Goal: Transaction & Acquisition: Purchase product/service

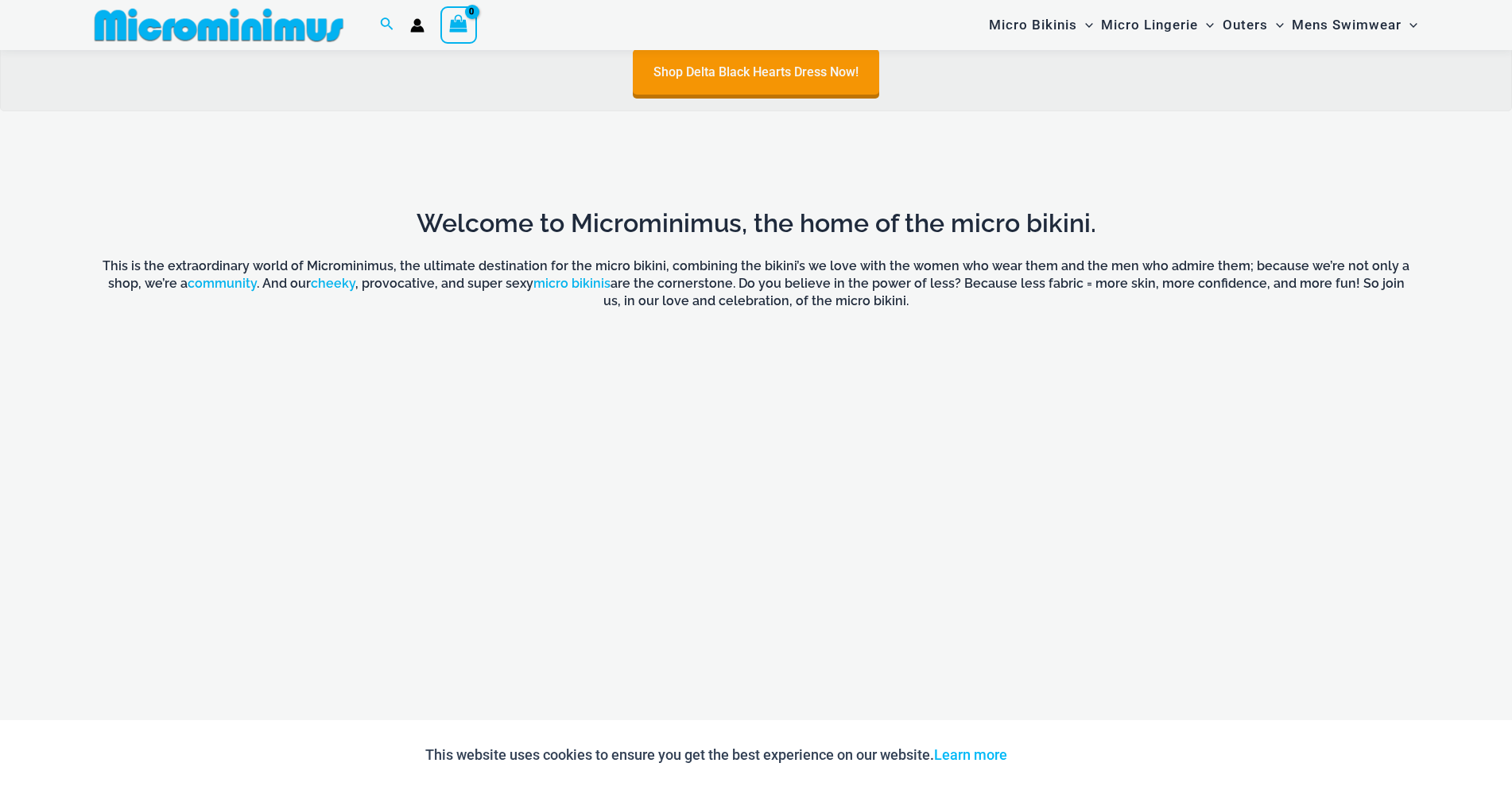
scroll to position [1237, 0]
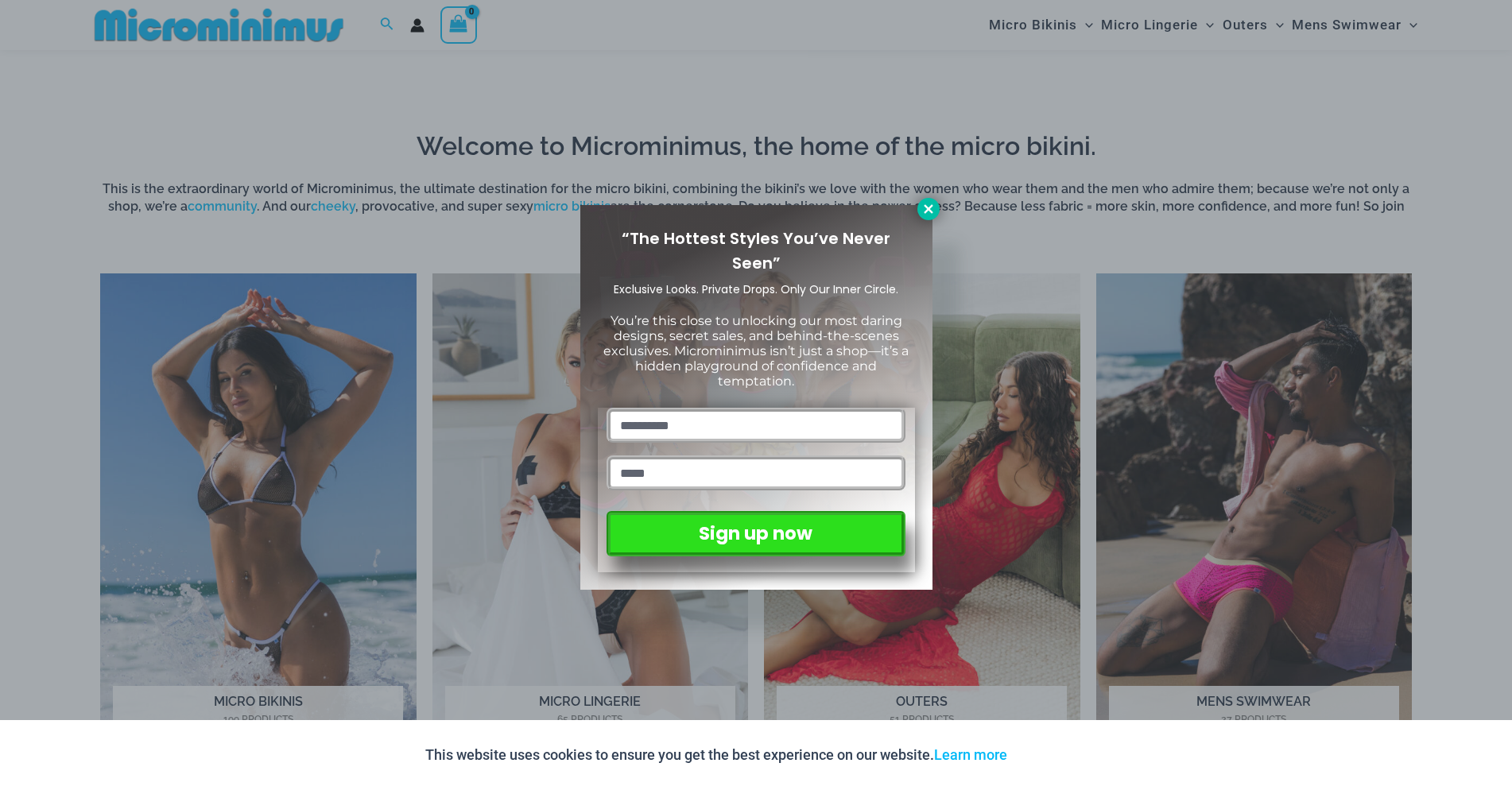
click at [929, 210] on icon at bounding box center [927, 208] width 9 height 9
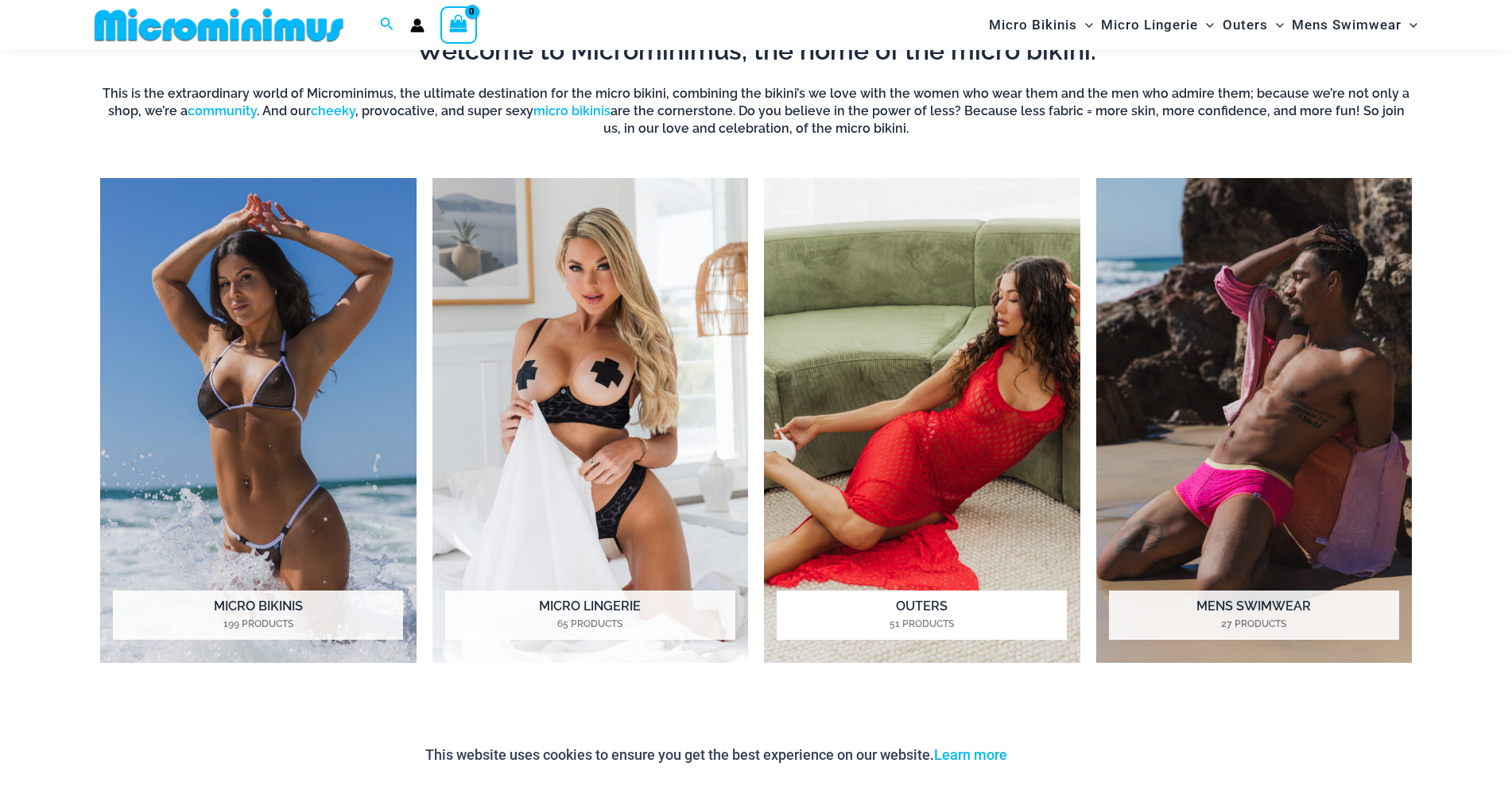
scroll to position [1342, 0]
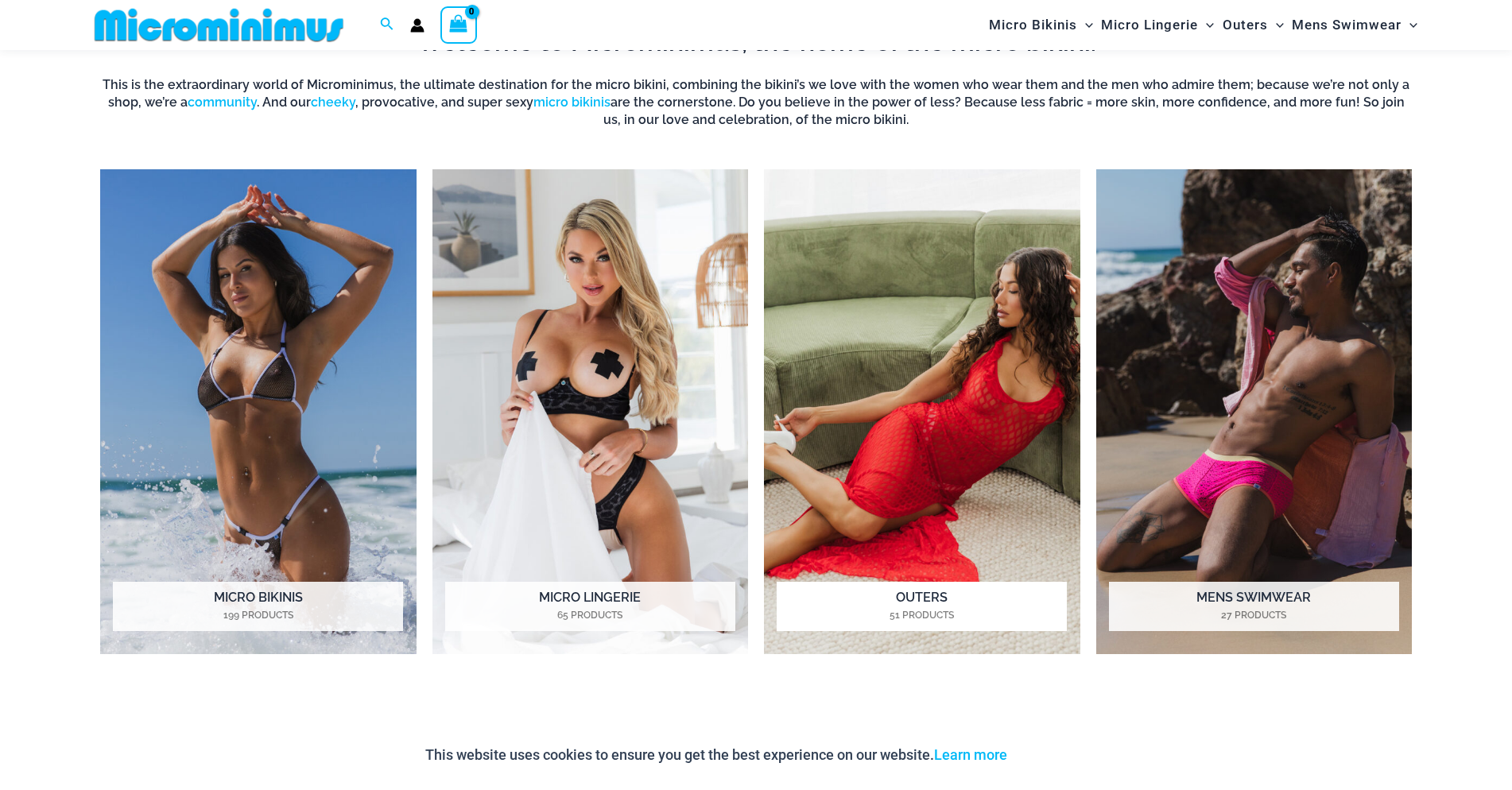
click at [984, 406] on img "Visit product category Outers" at bounding box center [923, 412] width 317 height 486
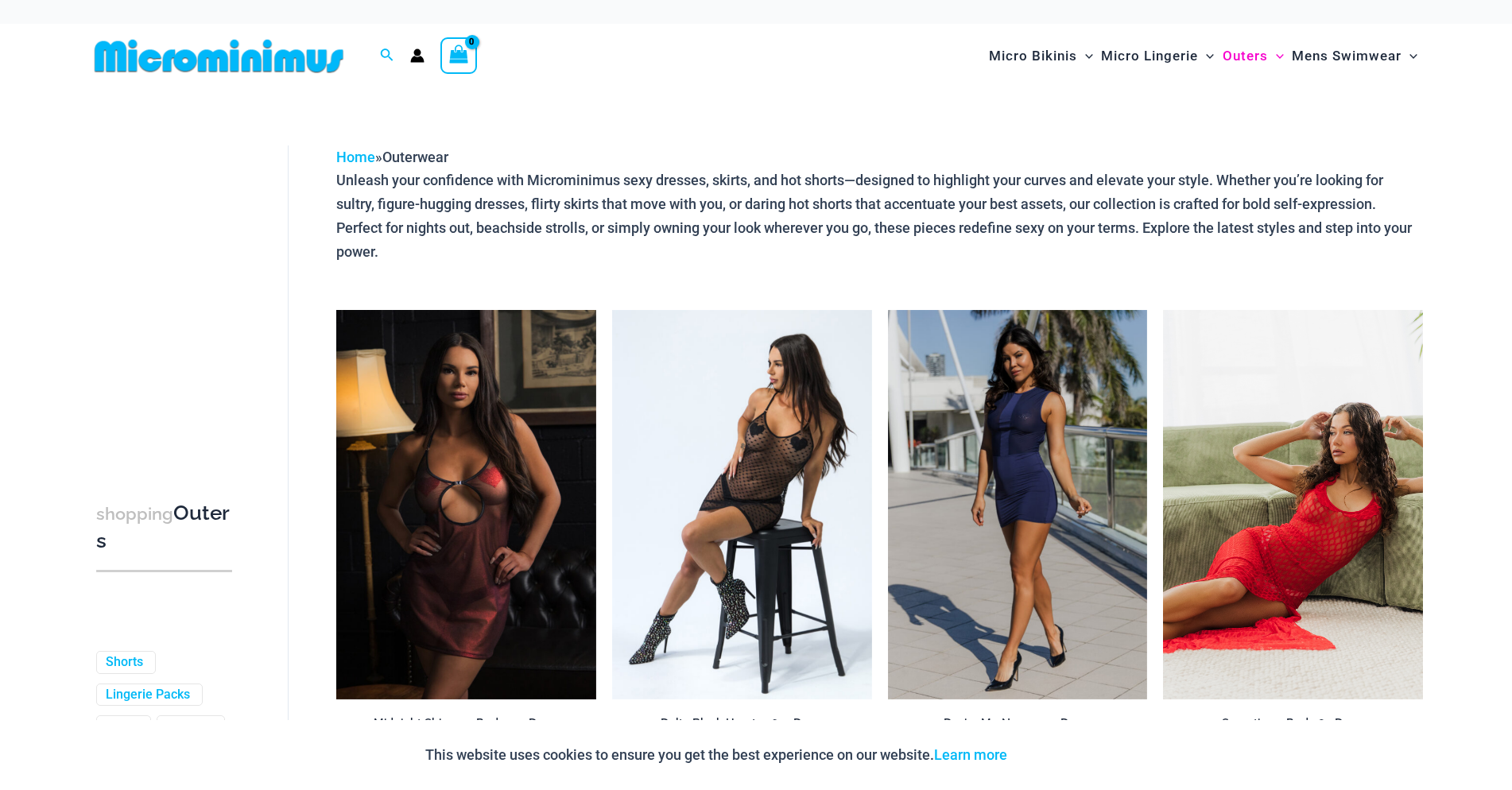
click at [1314, 526] on img at bounding box center [1292, 505] width 260 height 390
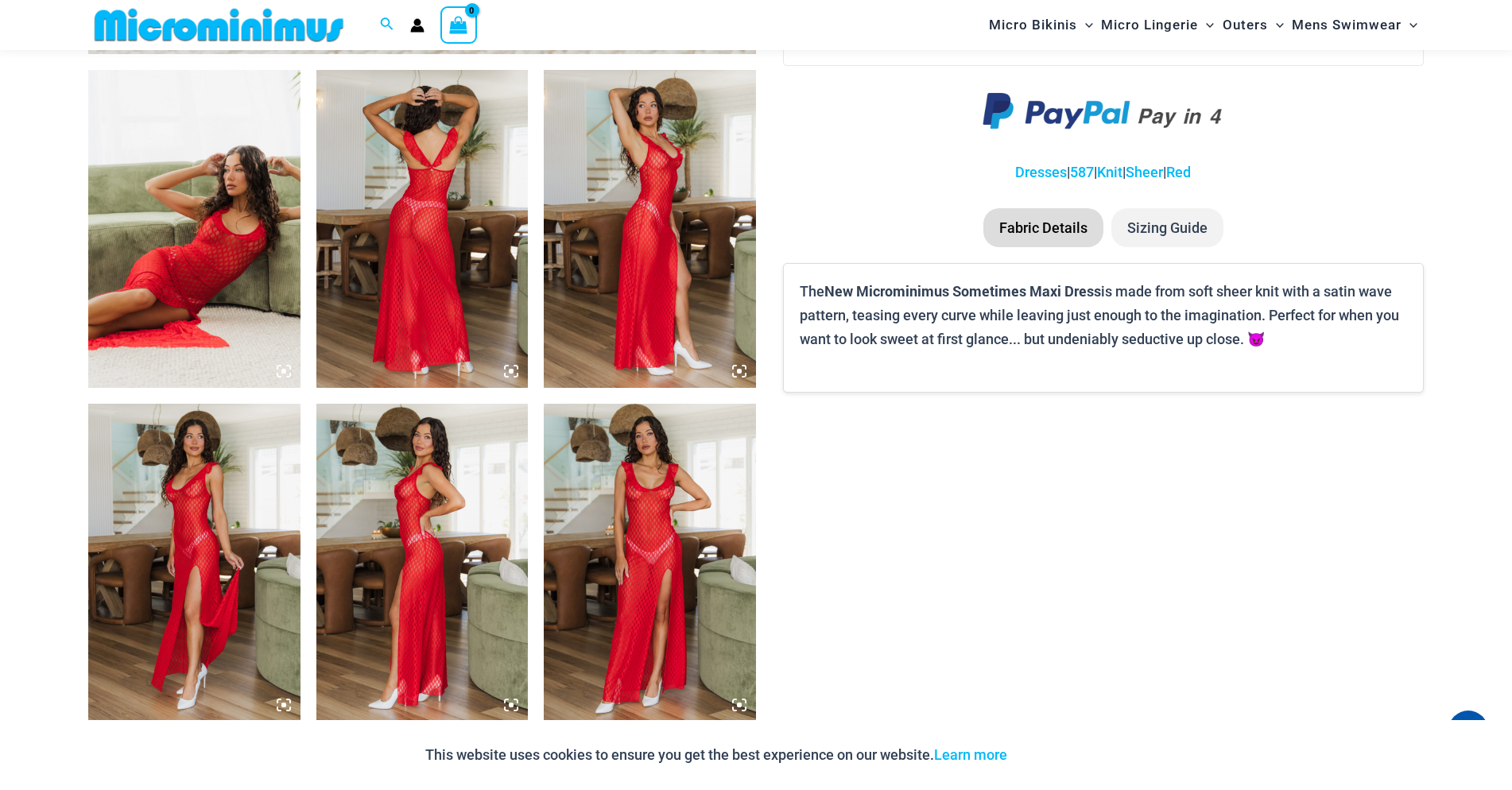
scroll to position [1111, 0]
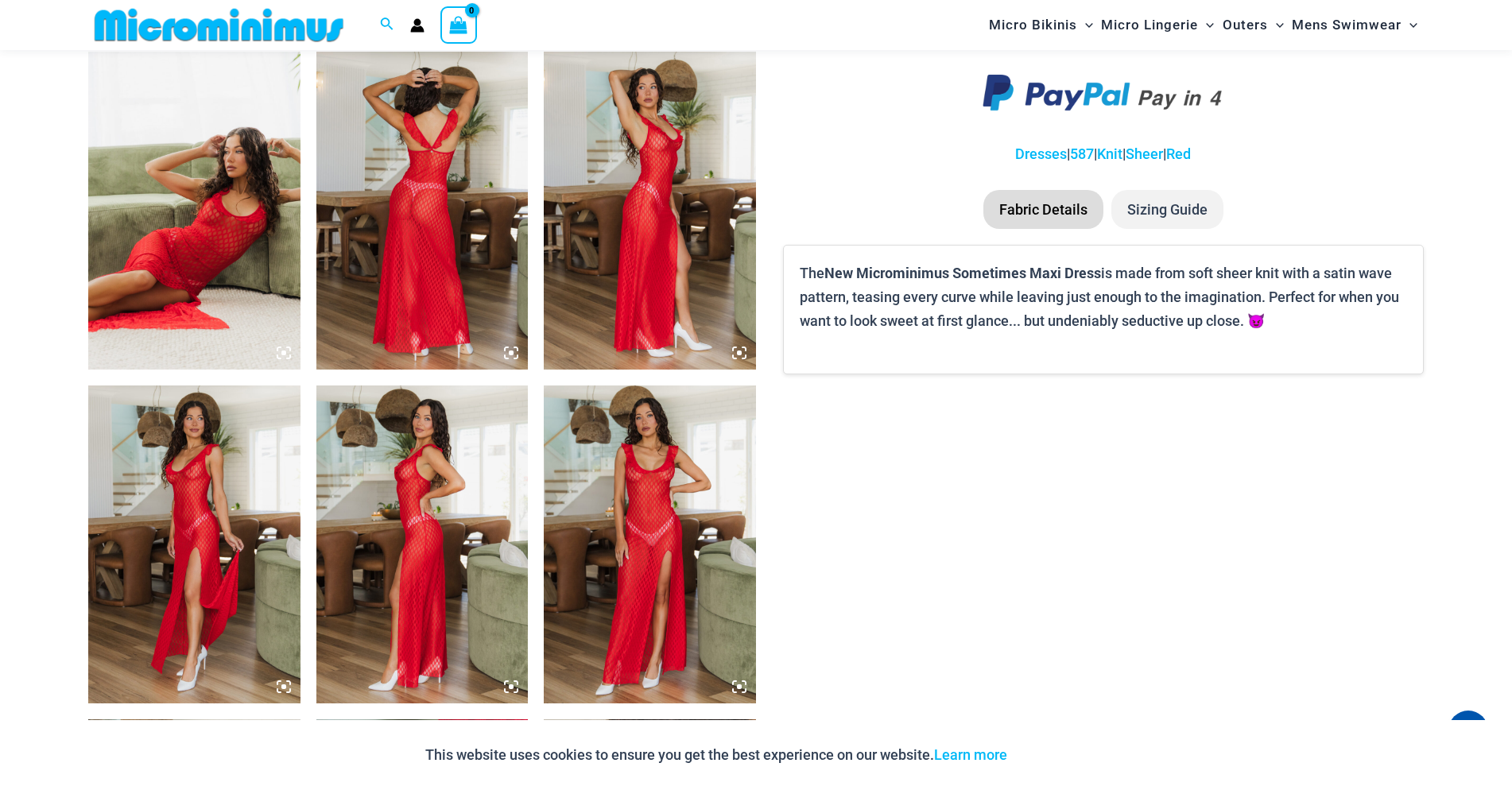
click at [617, 537] on img at bounding box center [649, 544] width 212 height 318
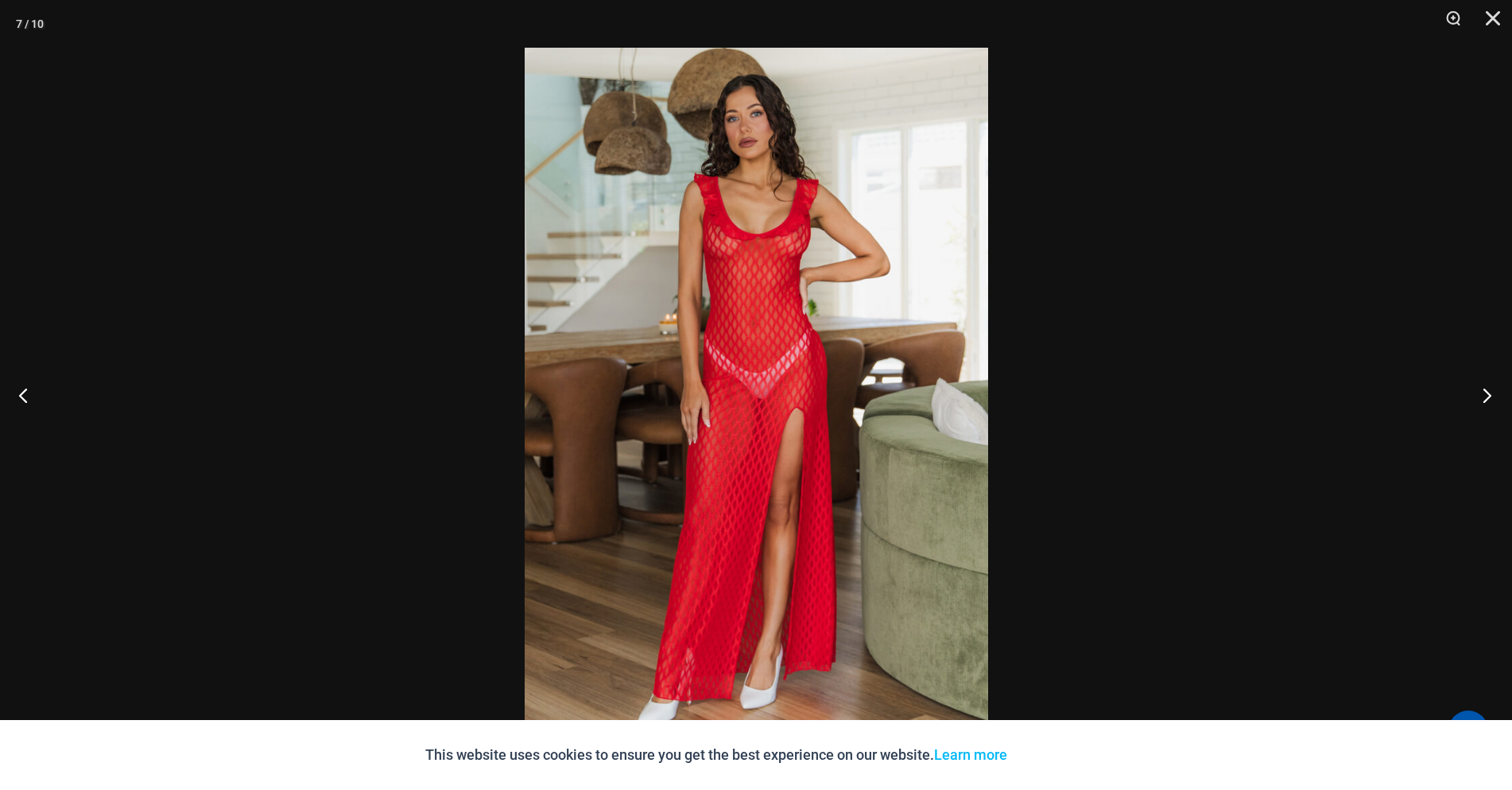
click at [1486, 393] on button "Next" at bounding box center [1482, 395] width 60 height 80
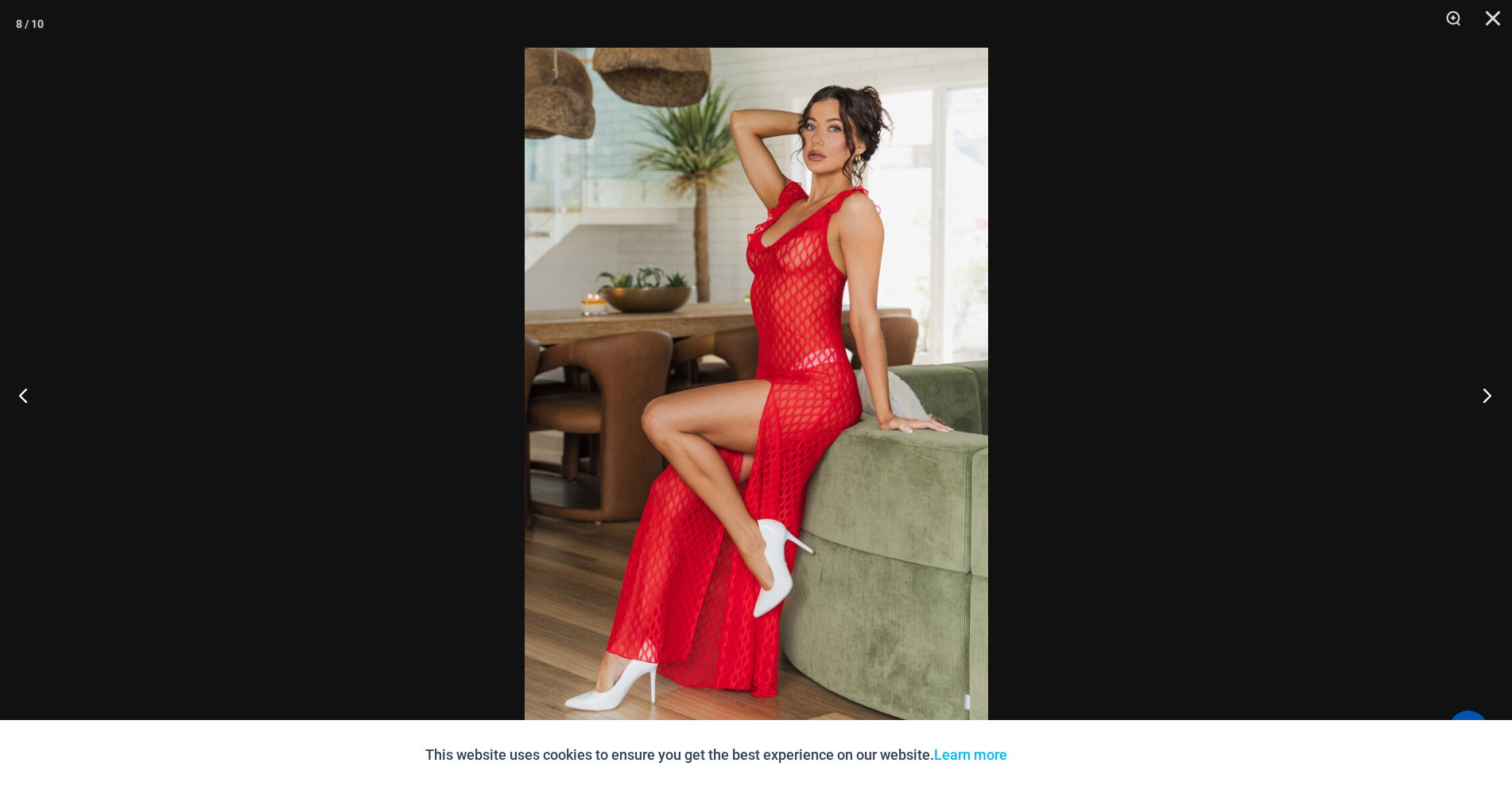
click at [1486, 393] on button "Next" at bounding box center [1482, 395] width 60 height 80
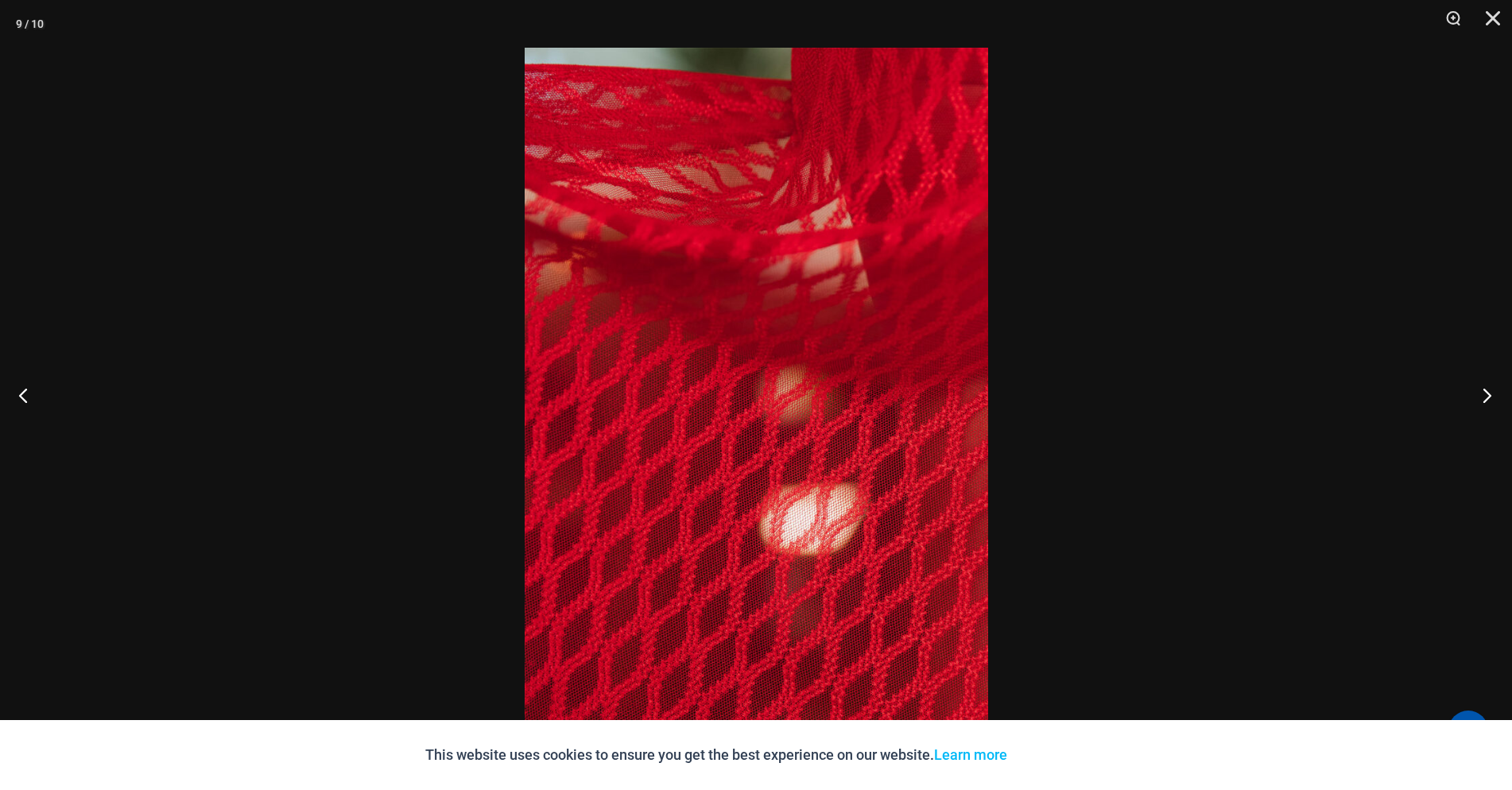
click at [1486, 393] on button "Next" at bounding box center [1482, 395] width 60 height 80
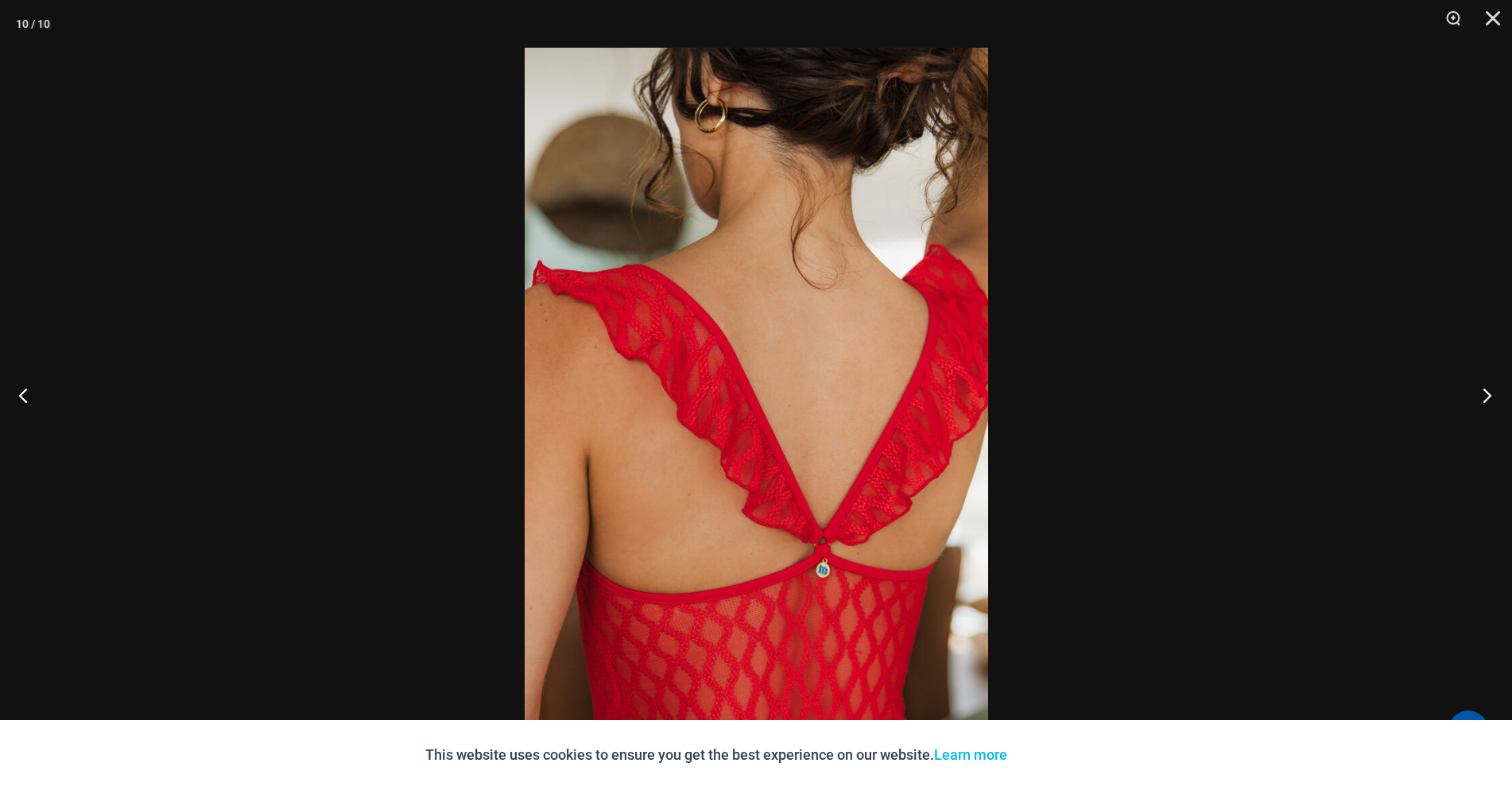
click at [1486, 393] on button "Next" at bounding box center [1482, 395] width 60 height 80
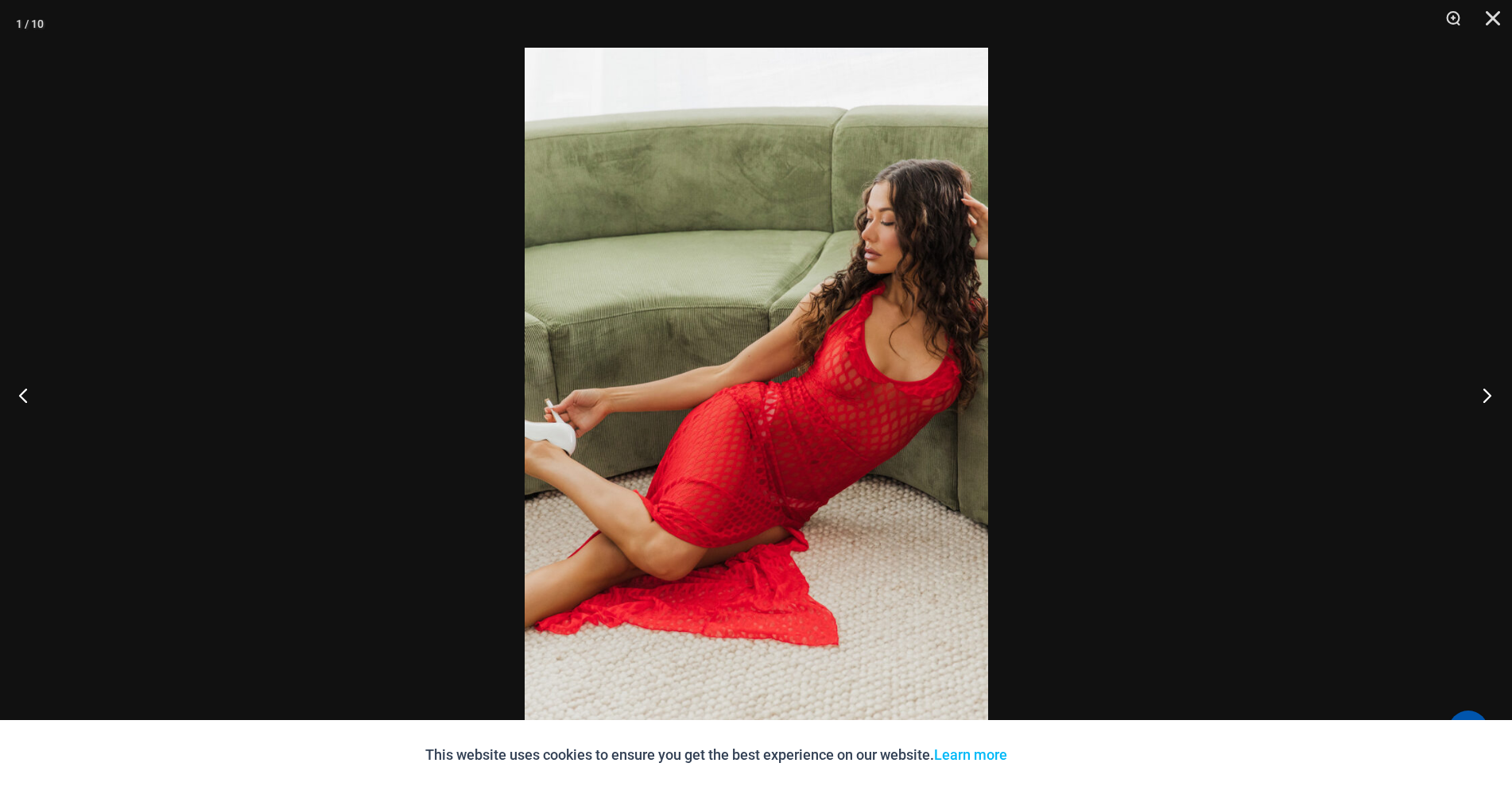
click at [1486, 393] on button "Next" at bounding box center [1482, 395] width 60 height 80
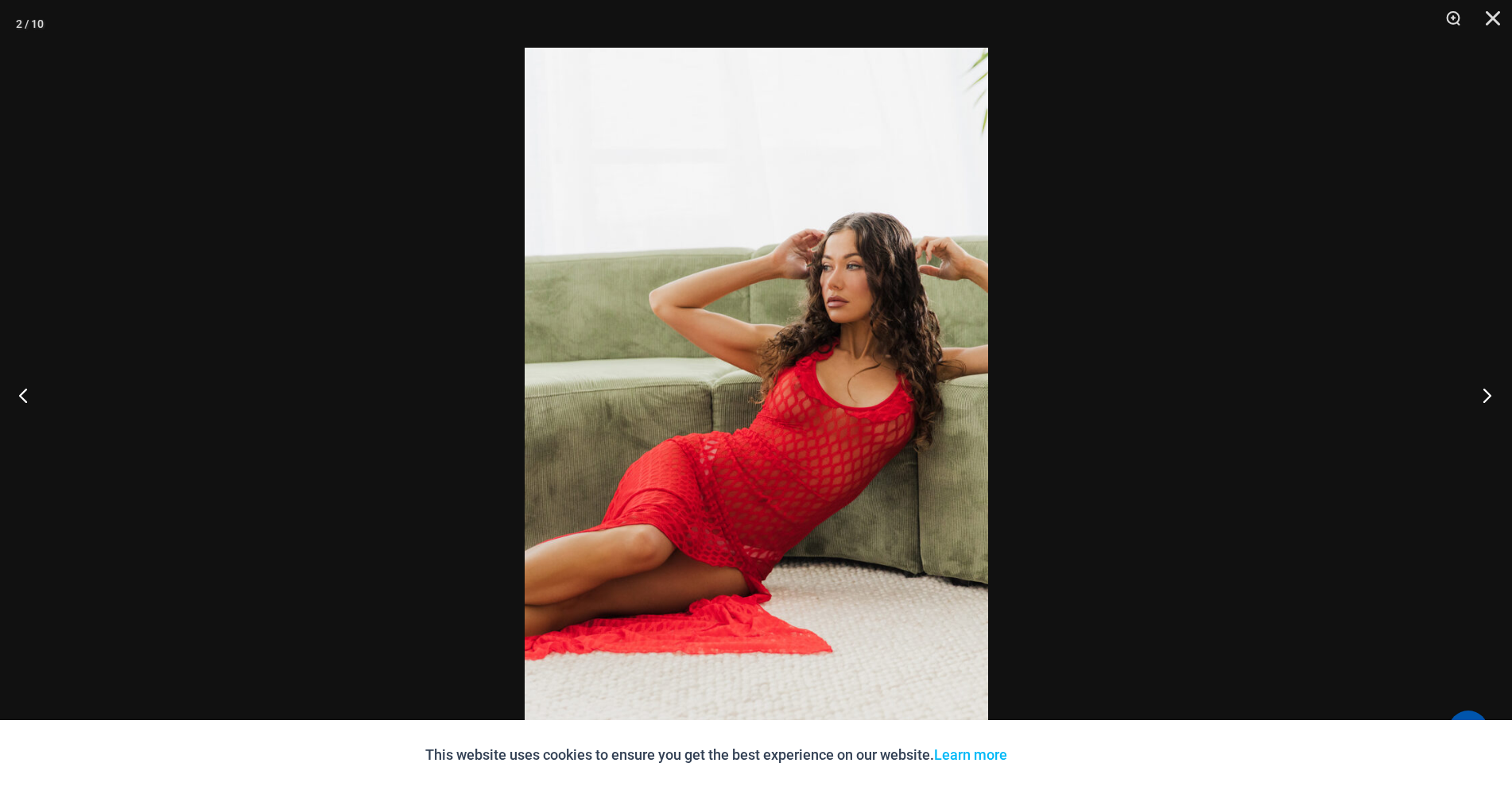
click at [1486, 393] on button "Next" at bounding box center [1482, 395] width 60 height 80
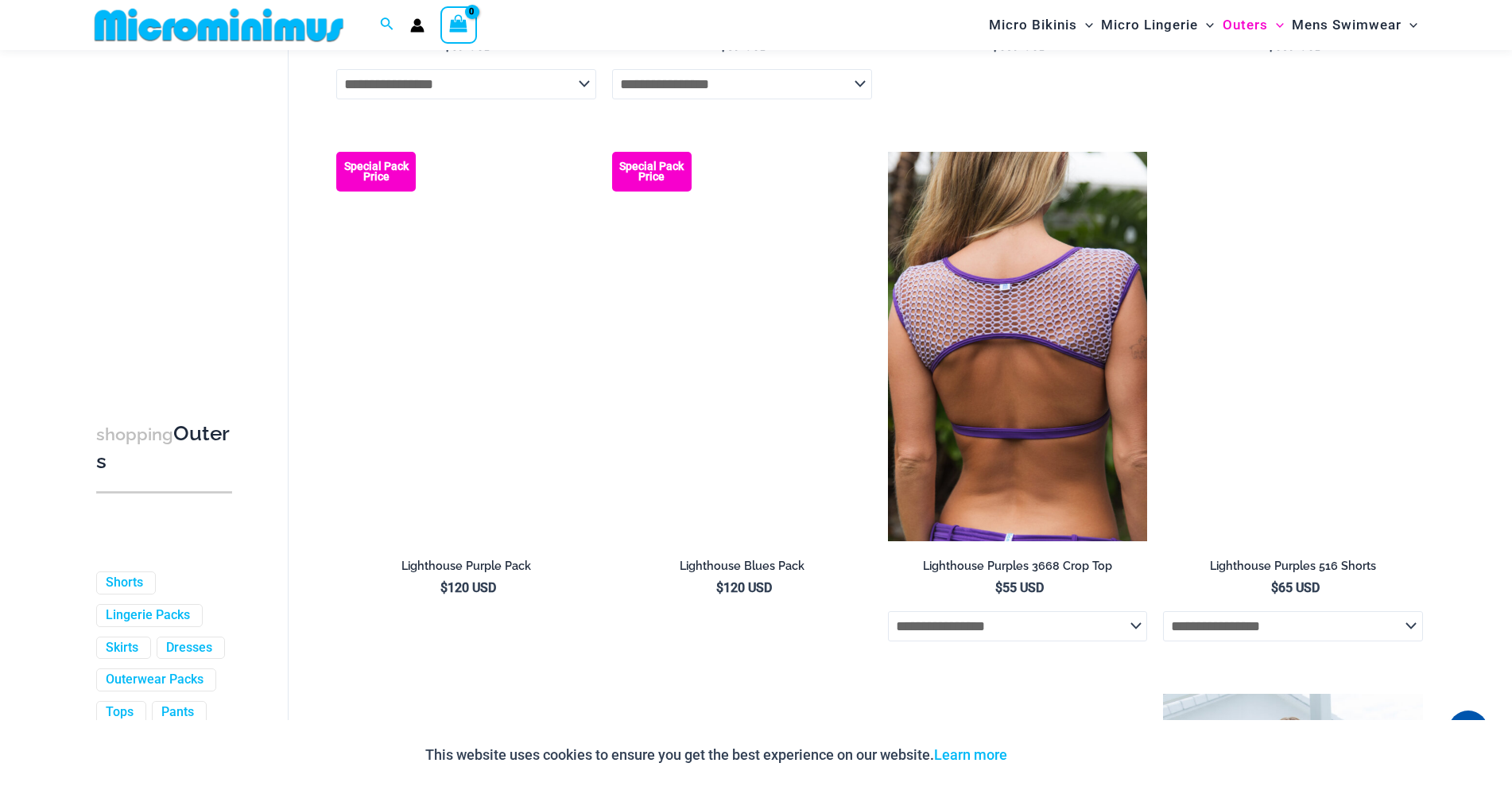
scroll to position [2857, 0]
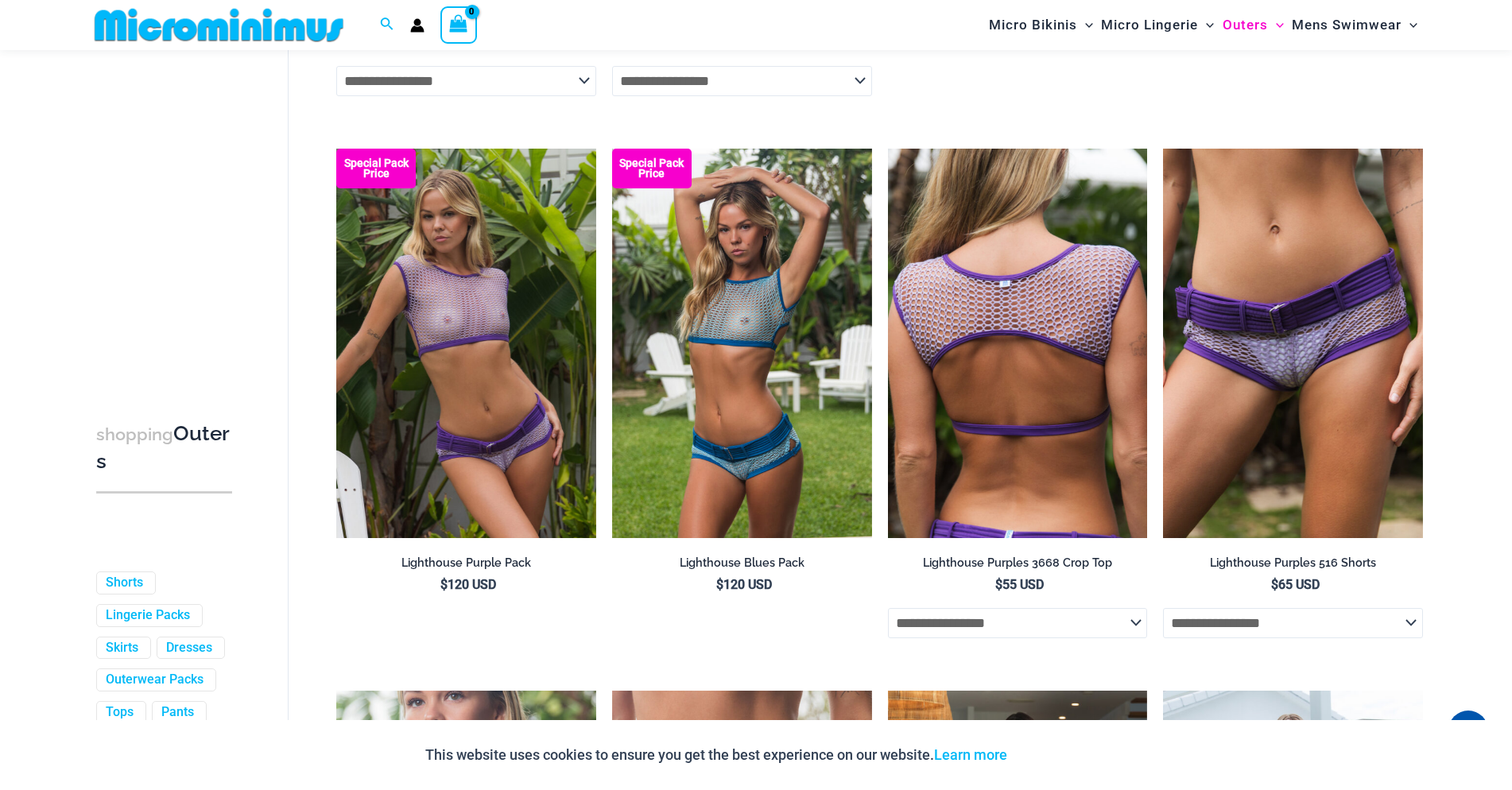
click at [1023, 395] on img at bounding box center [1018, 344] width 260 height 390
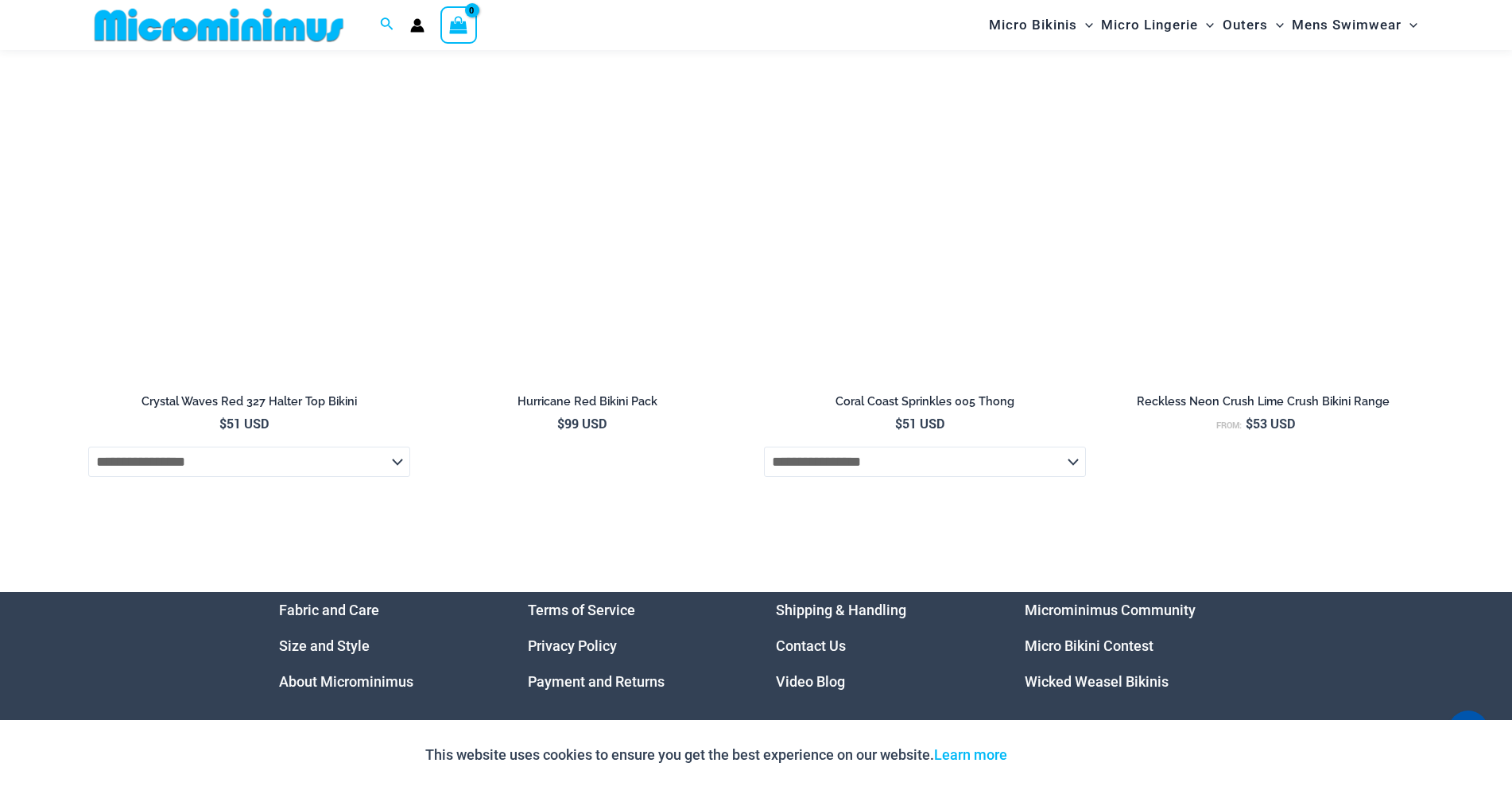
scroll to position [5687, 0]
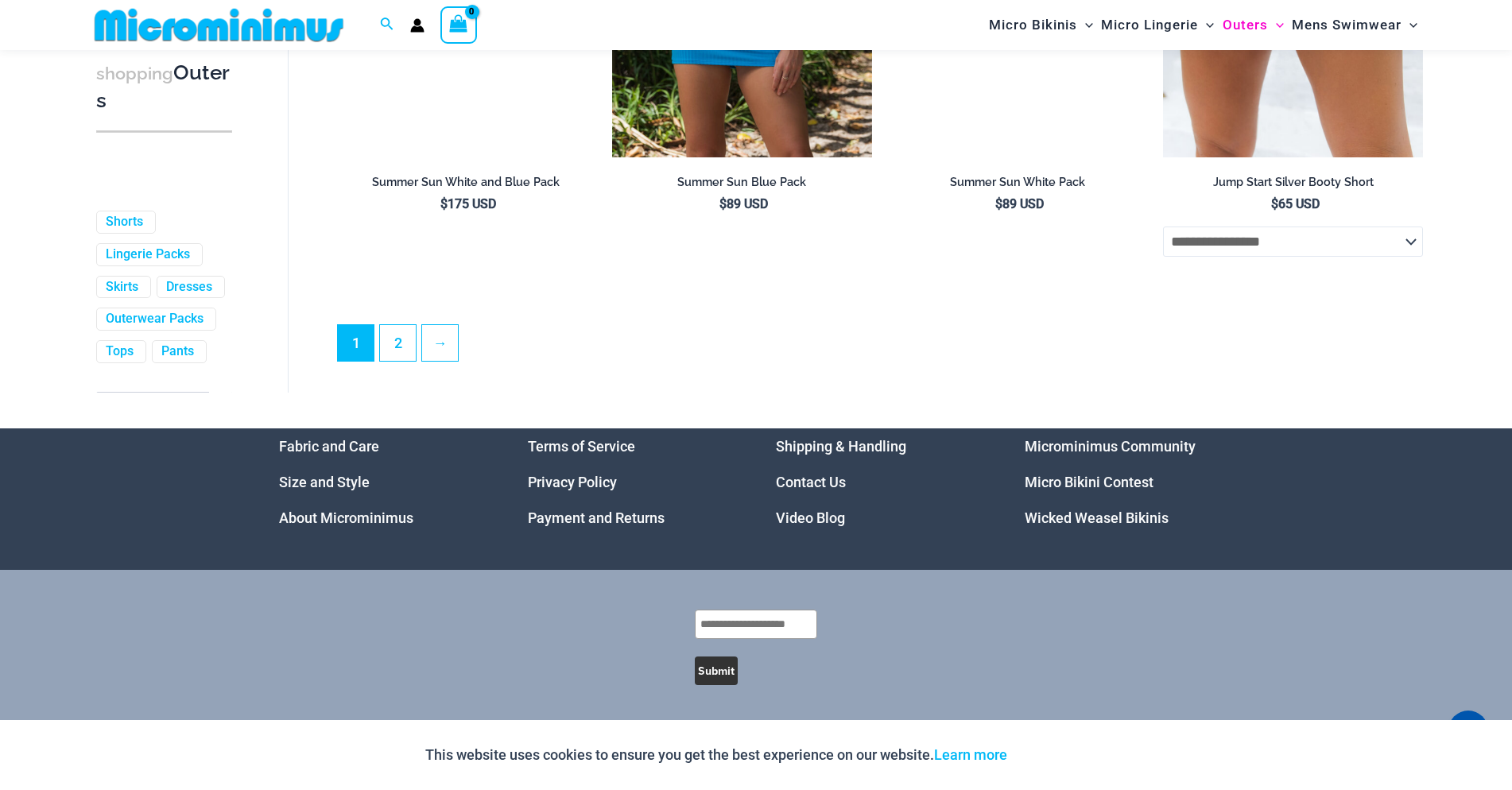
scroll to position [4335, 0]
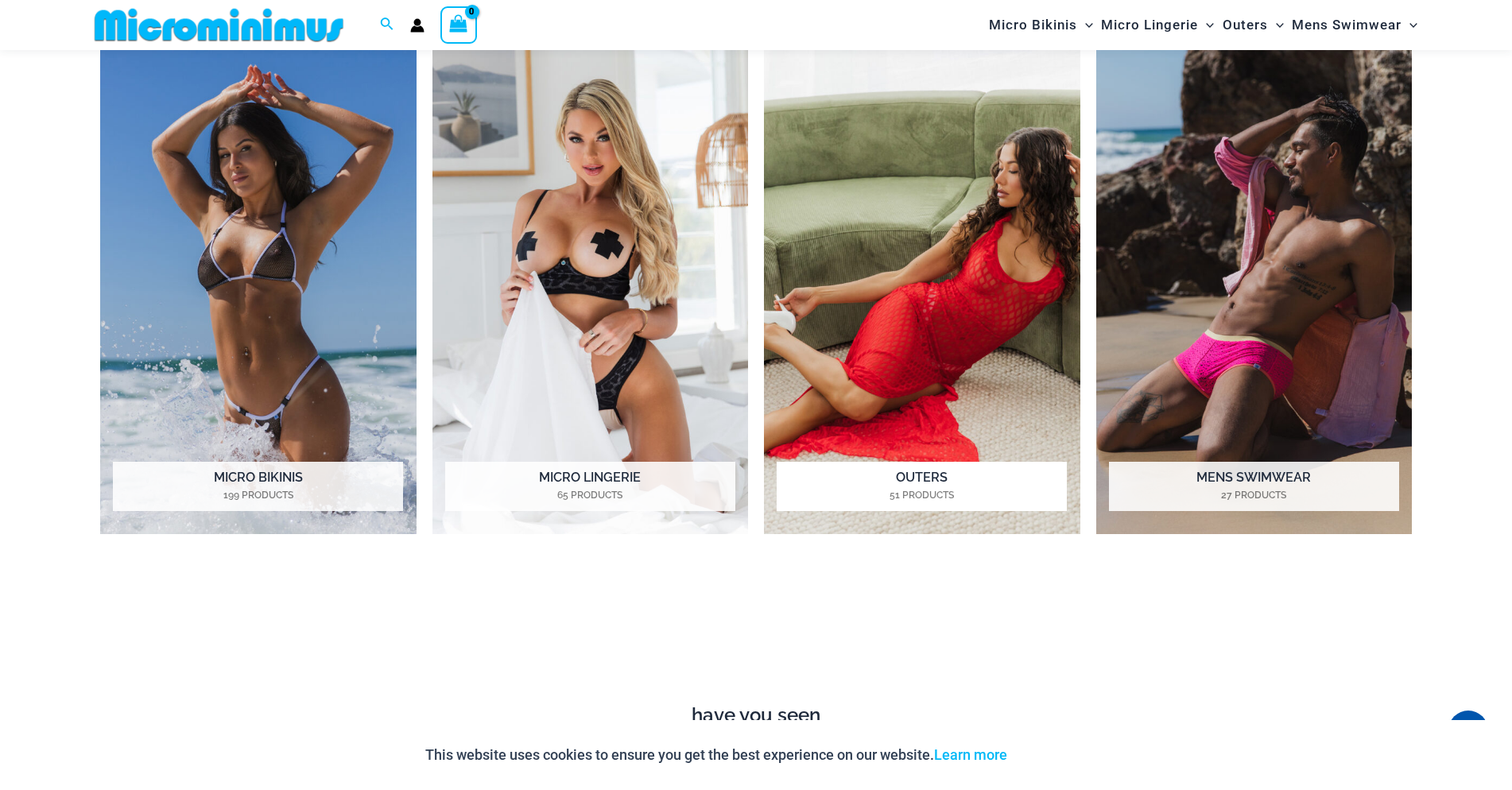
scroll to position [1342, 0]
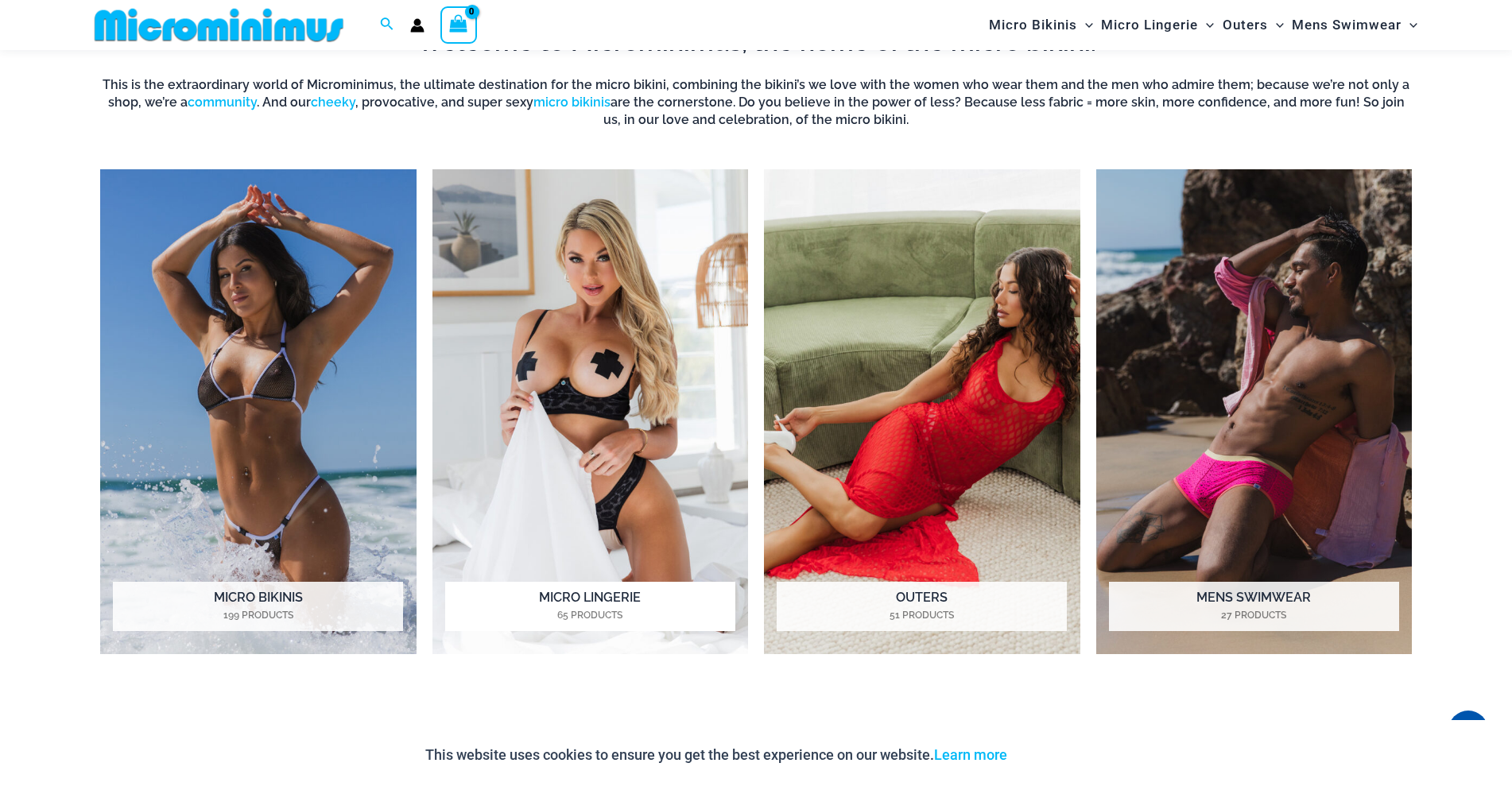
click at [603, 408] on img "Visit product category Micro Lingerie" at bounding box center [590, 412] width 317 height 486
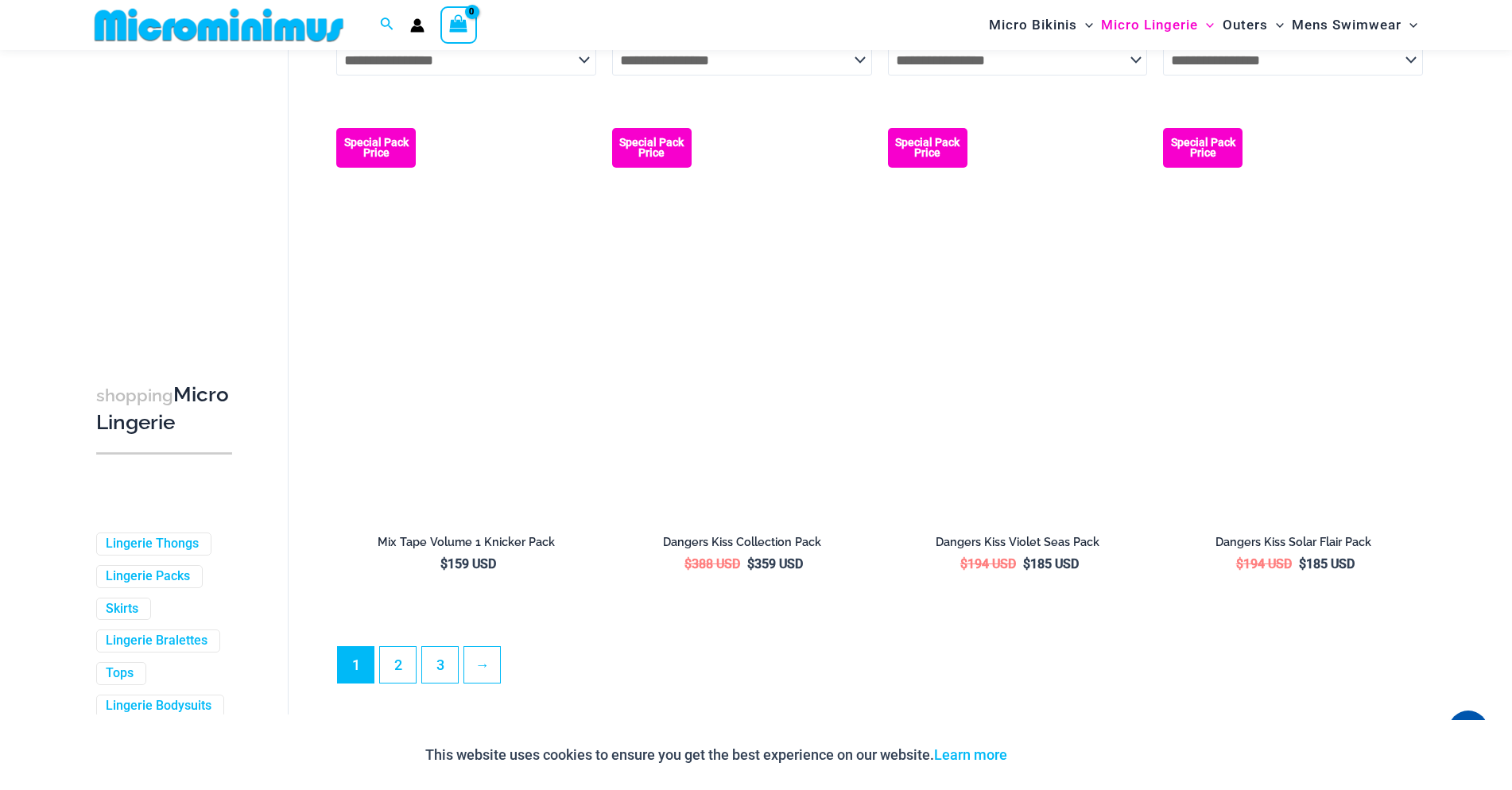
scroll to position [3906, 0]
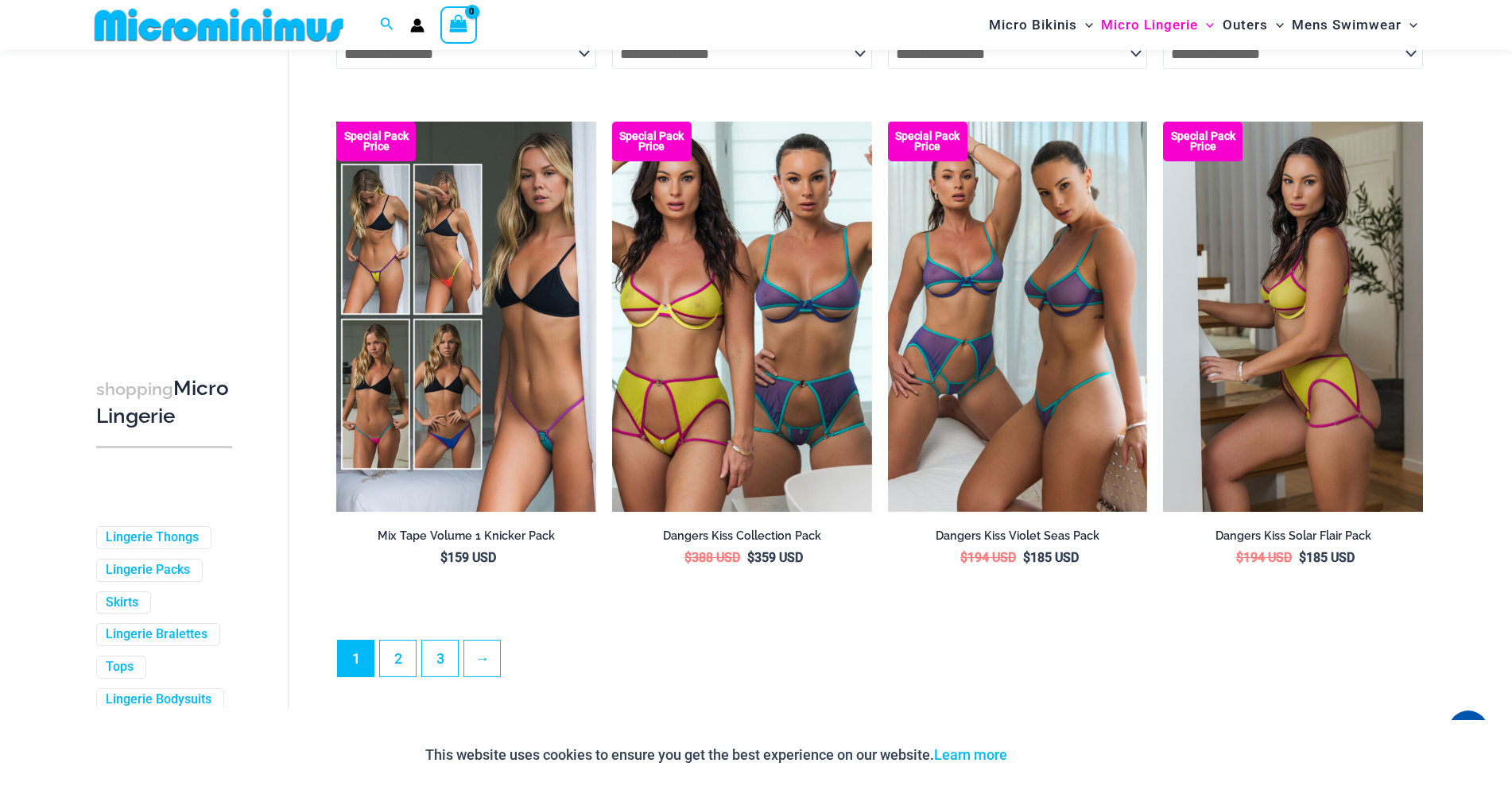
click at [1287, 447] on img at bounding box center [1292, 317] width 260 height 390
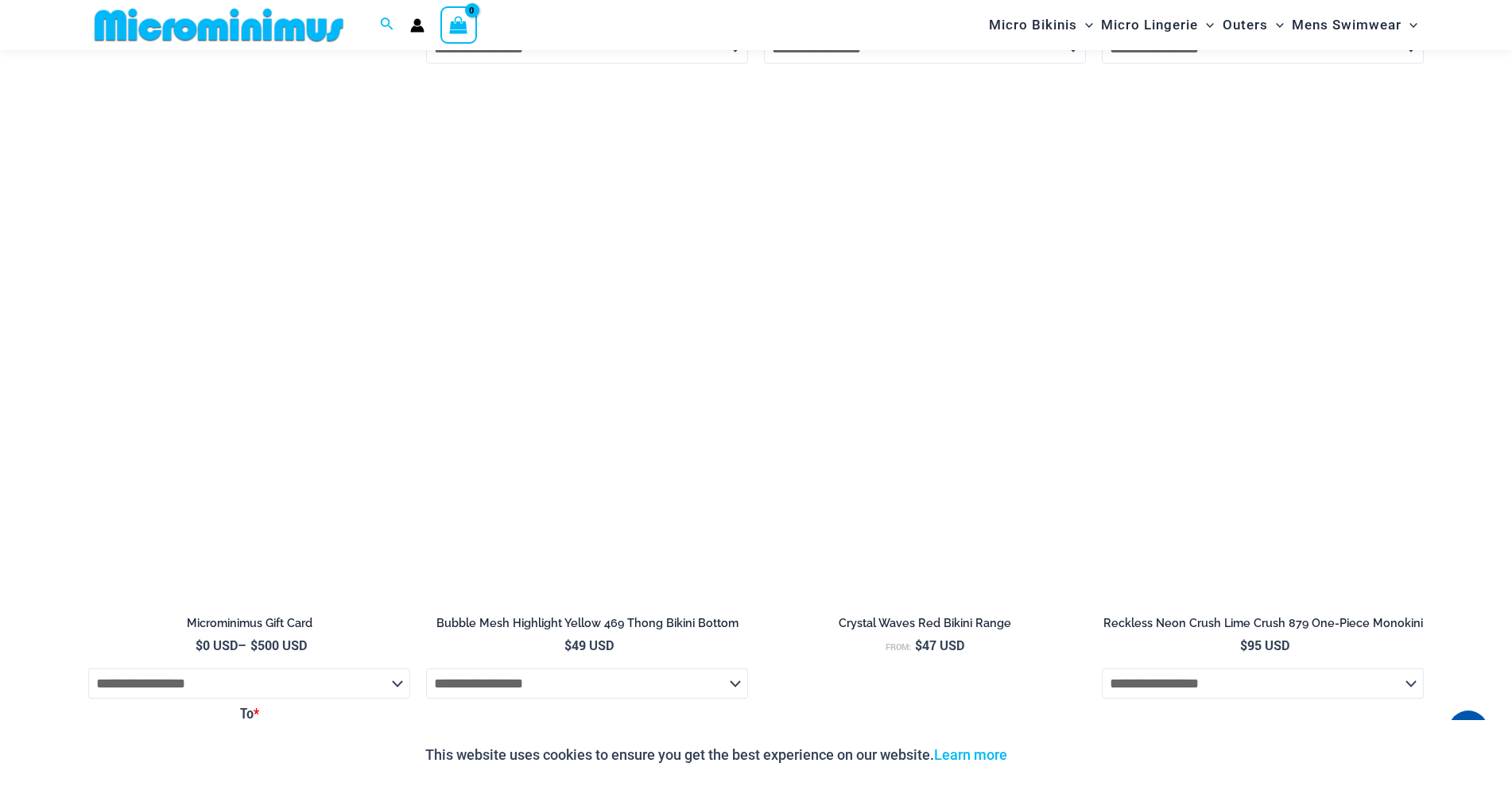
scroll to position [3801, 0]
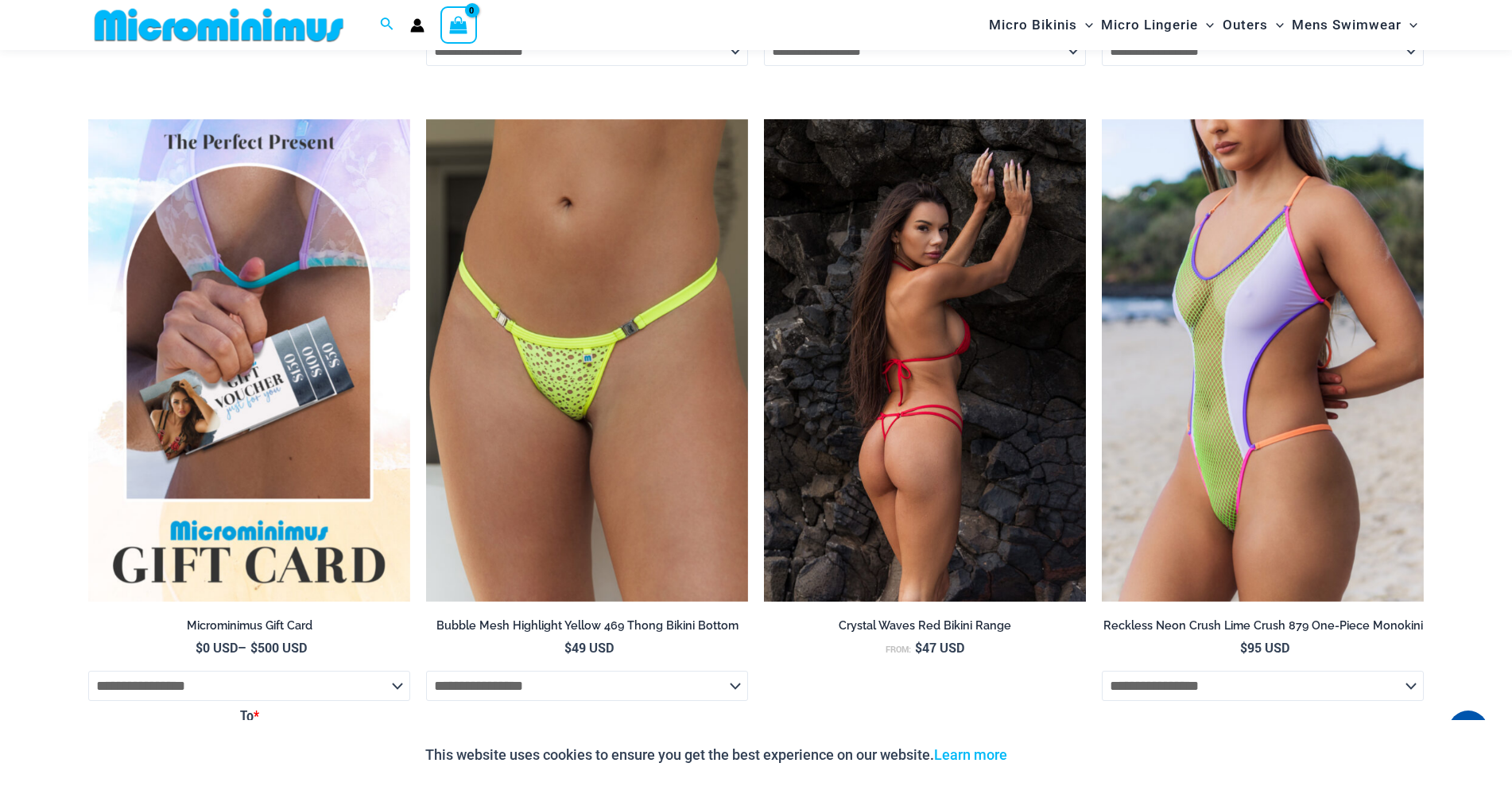
click at [924, 378] on img at bounding box center [924, 360] width 322 height 483
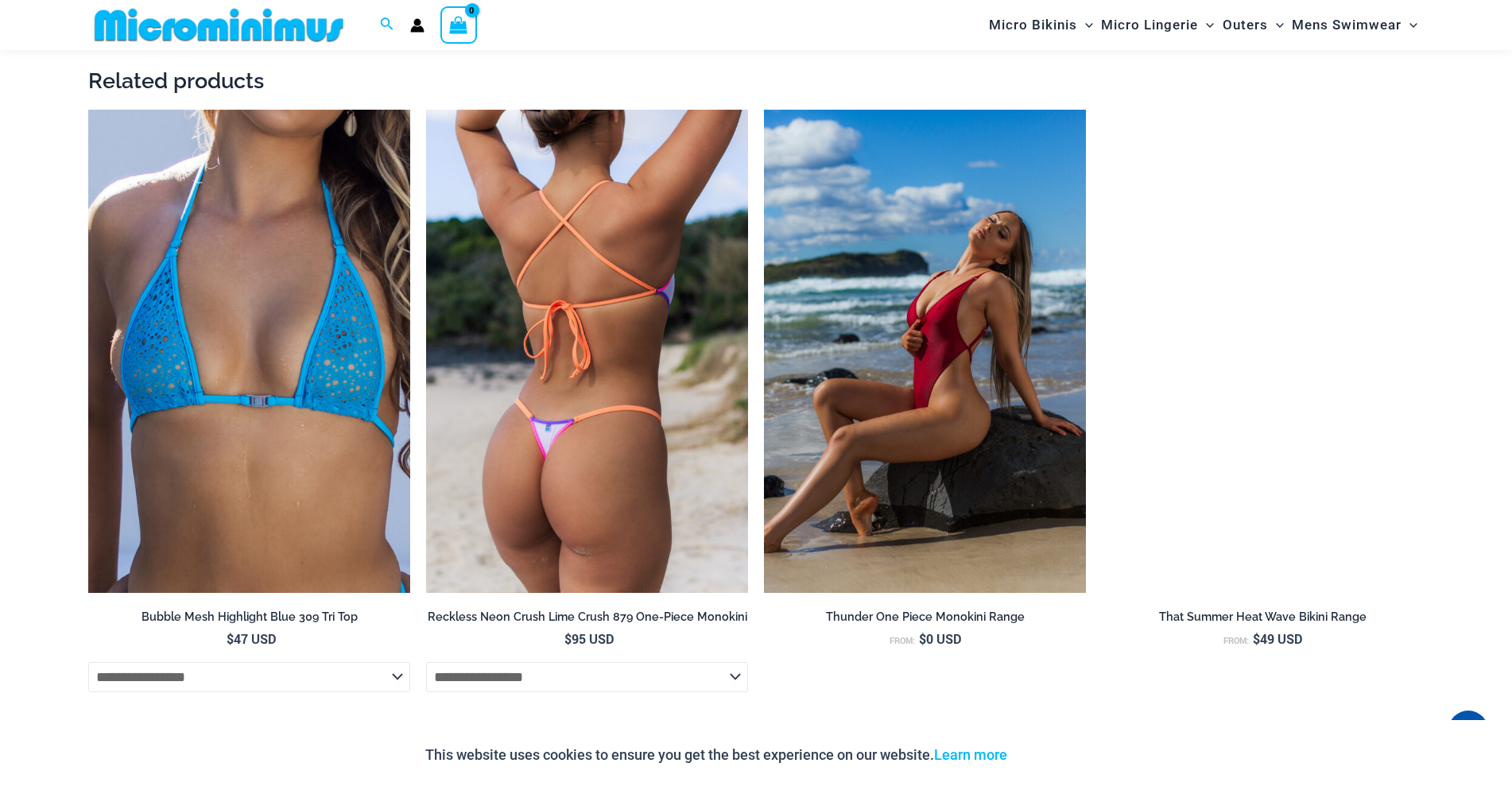
scroll to position [2960, 0]
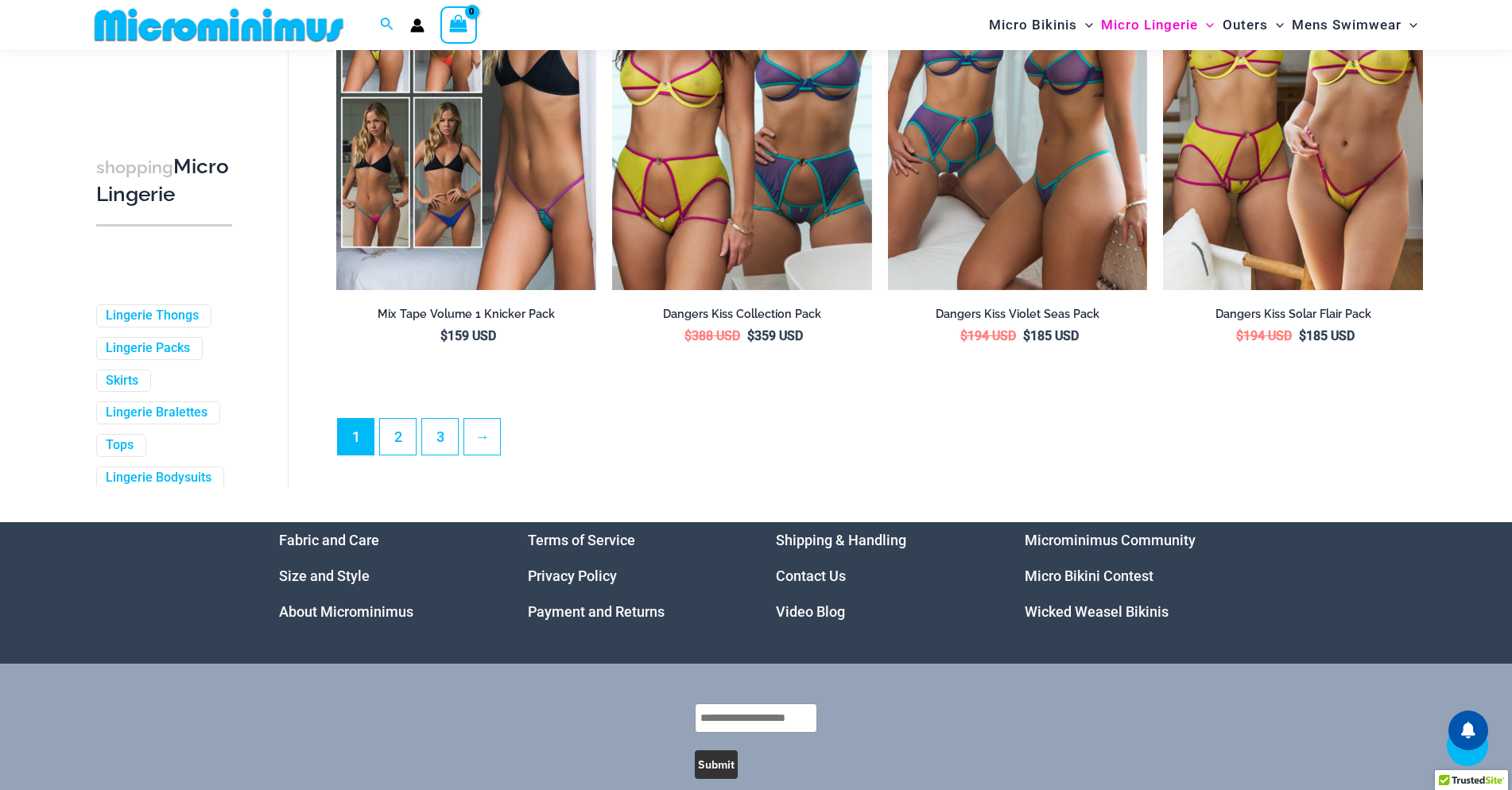
scroll to position [4230, 0]
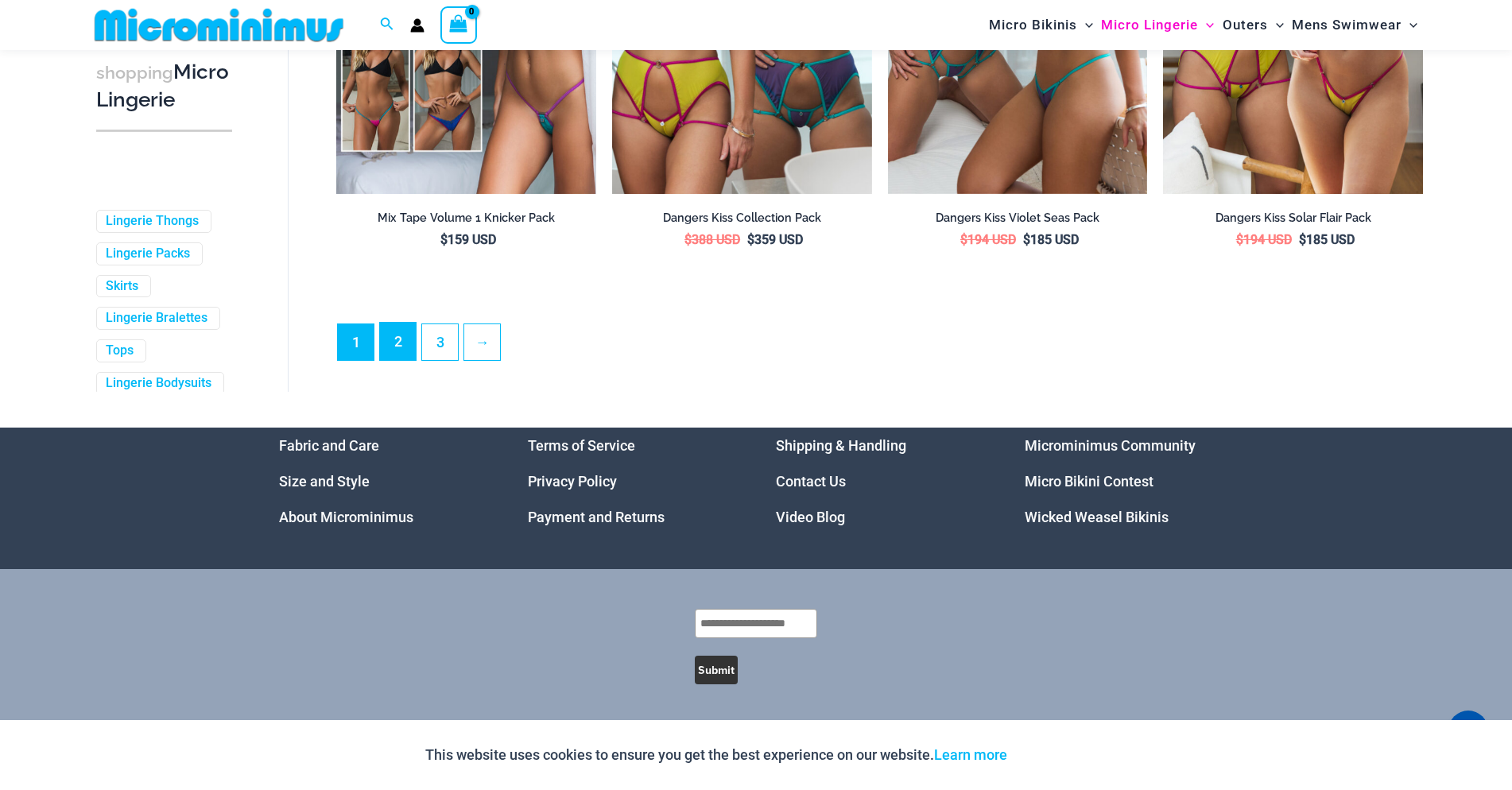
click at [401, 339] on link "2" at bounding box center [397, 341] width 36 height 37
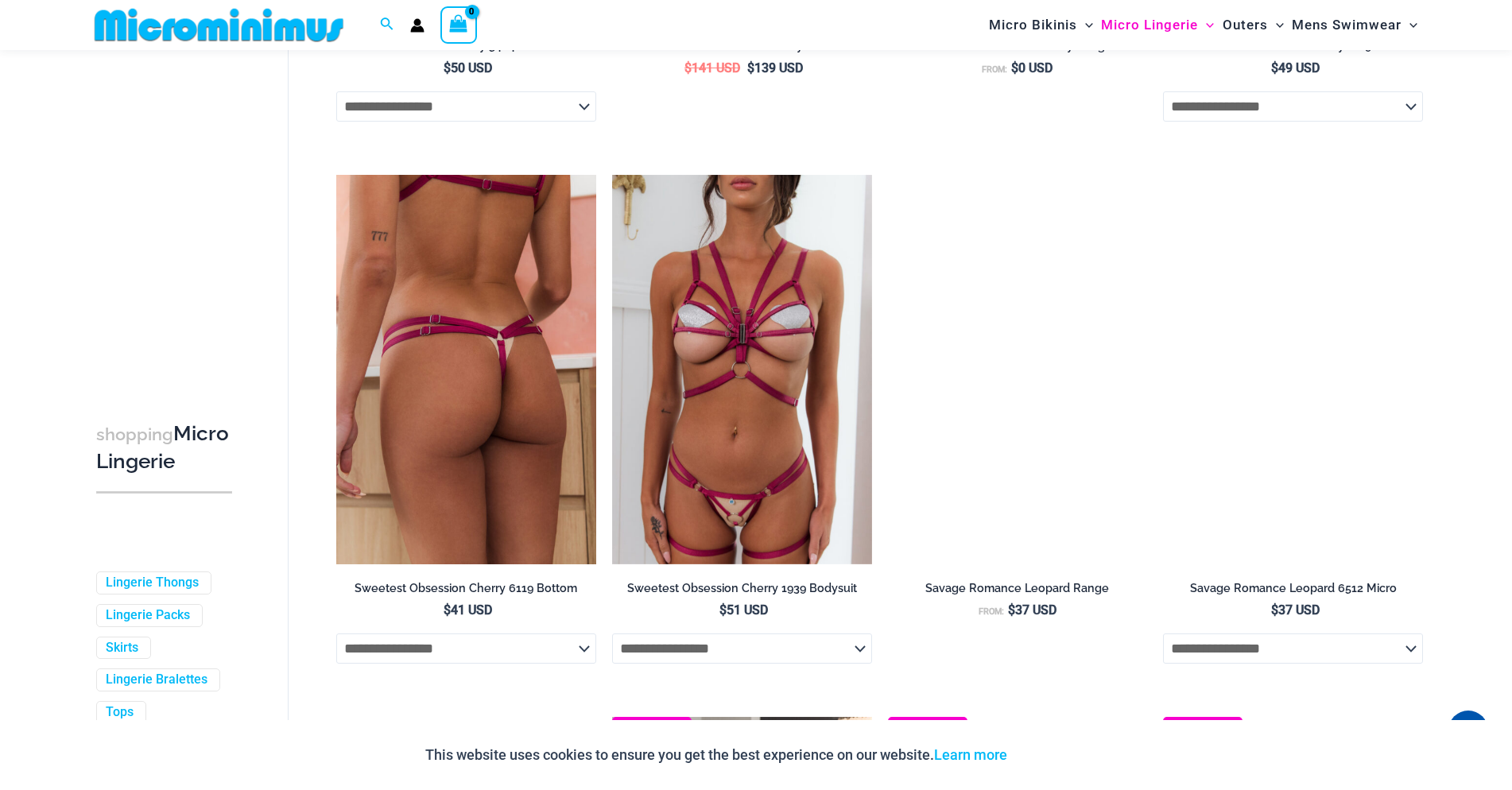
scroll to position [3264, 0]
